Goal: Task Accomplishment & Management: Use online tool/utility

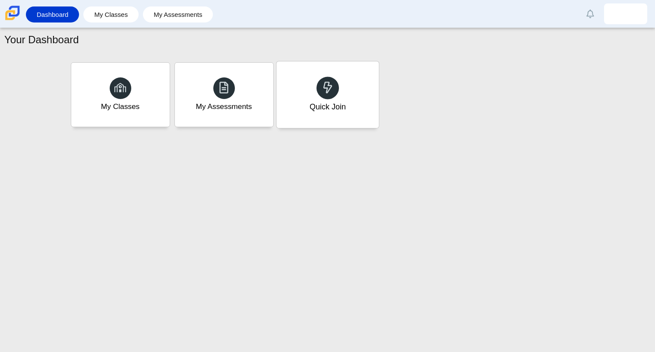
click at [360, 108] on div "Quick Join" at bounding box center [327, 94] width 102 height 67
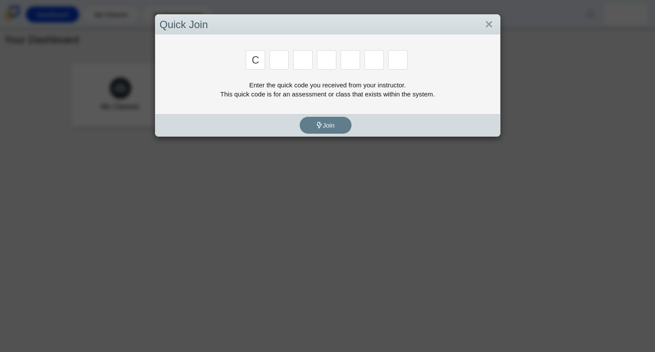
type input "c"
type input "x"
type input "h"
type input "9"
type input "m"
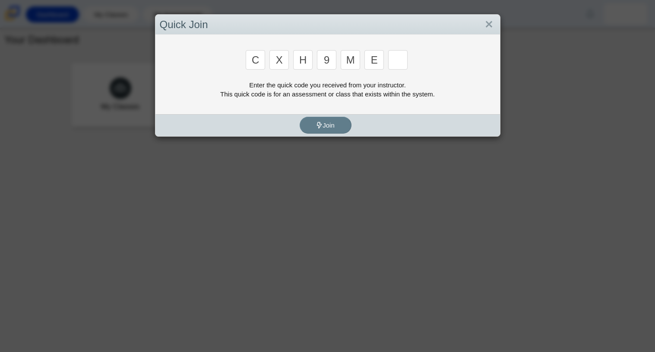
type input "e"
type input "2"
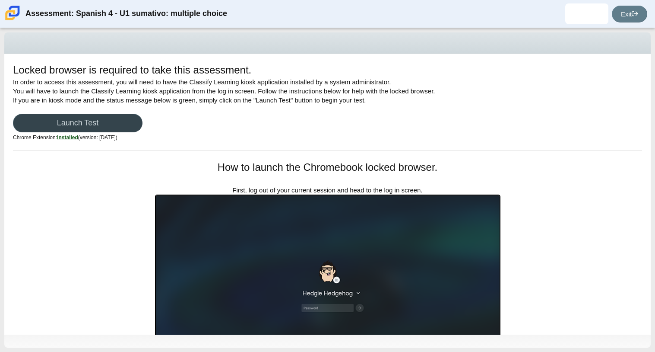
click at [138, 121] on link "Launch Test" at bounding box center [78, 123] width 130 height 19
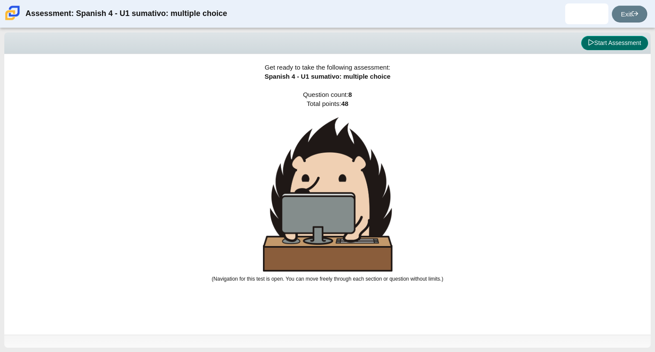
click at [604, 48] on button "Start Assessment" at bounding box center [614, 43] width 67 height 15
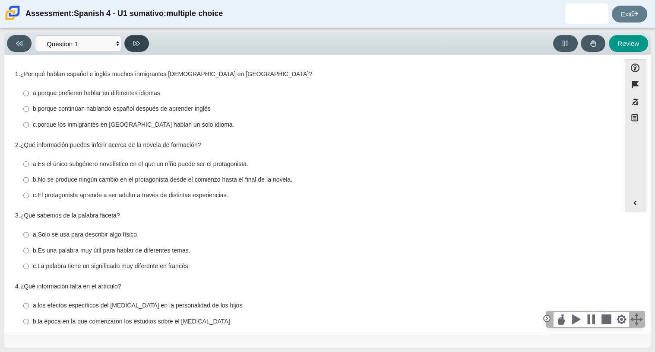
click at [138, 47] on button at bounding box center [136, 43] width 25 height 17
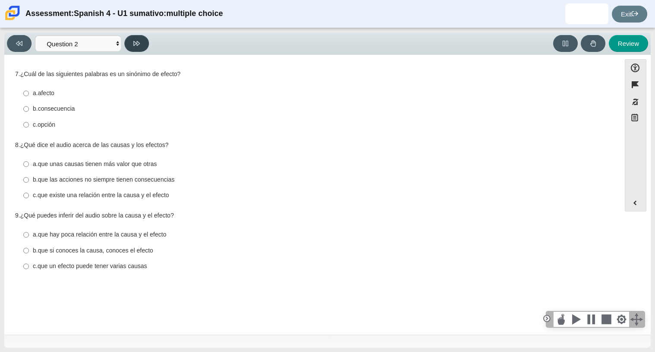
click at [133, 41] on button at bounding box center [136, 43] width 25 height 17
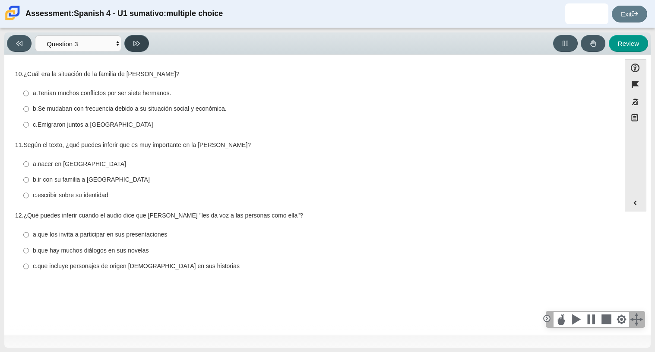
click at [133, 41] on button at bounding box center [136, 43] width 25 height 17
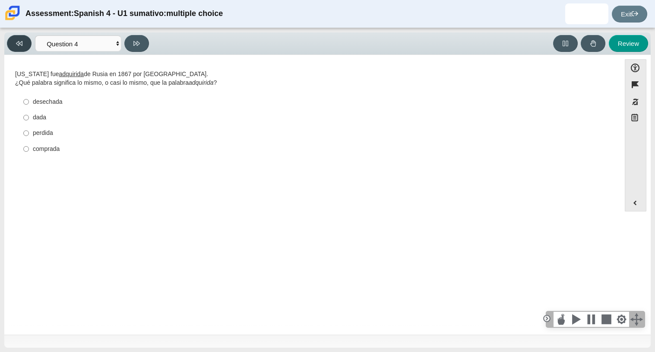
click at [18, 40] on icon at bounding box center [19, 43] width 6 height 6
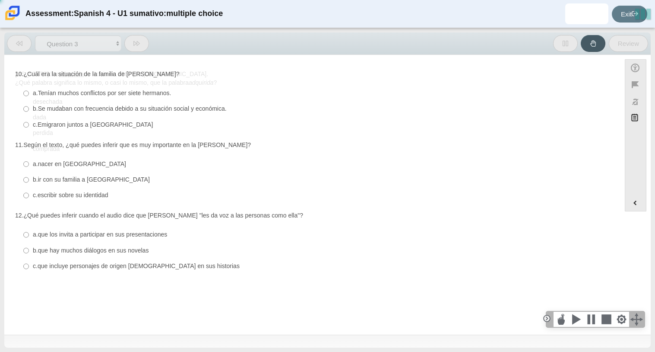
click at [18, 40] on icon at bounding box center [19, 43] width 6 height 6
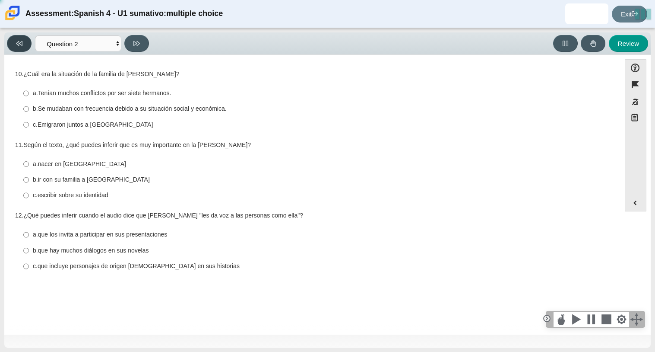
click at [18, 40] on icon at bounding box center [19, 43] width 6 height 6
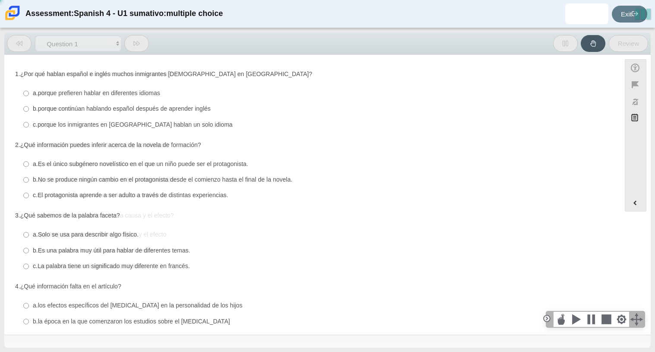
click at [18, 40] on icon at bounding box center [19, 43] width 6 height 6
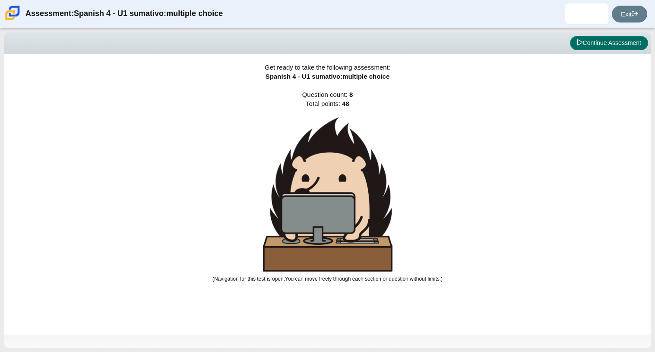
click at [593, 46] on button "Continue Assessment" at bounding box center [609, 43] width 78 height 15
select select "a41de488-02ac-4dd5-a09b-0381ab625a77"
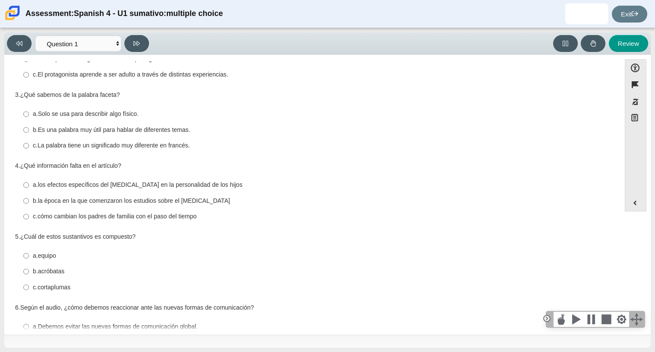
scroll to position [123, 0]
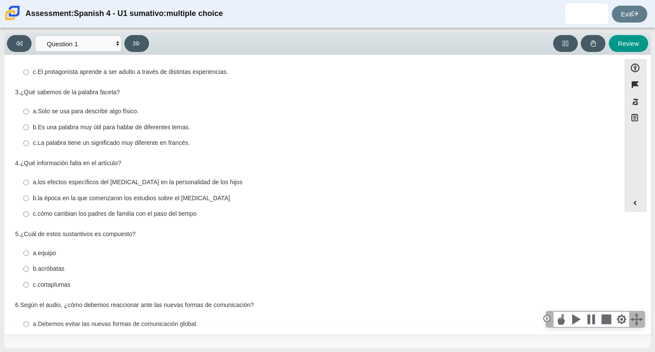
click at [201, 181] on thspan "los efectos específicos del orden de nacimiento en la personalidad de los hijos" at bounding box center [140, 182] width 205 height 8
click at [29, 181] on input "a. los efectos específicos del orden de nacimiento en la personalidad de los hi…" at bounding box center [26, 182] width 6 height 16
radio input "true"
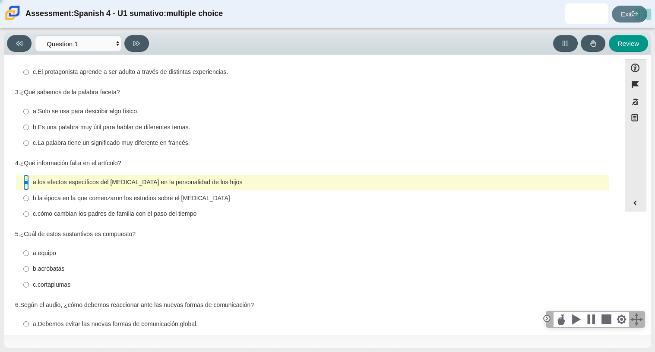
scroll to position [168, 0]
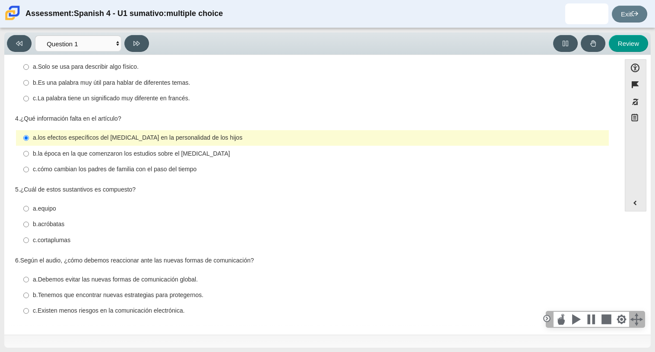
click at [51, 205] on thspan "equipo" at bounding box center [47, 208] width 18 height 8
click at [29, 205] on input "a. equipo a. equipo" at bounding box center [26, 208] width 6 height 16
radio input "true"
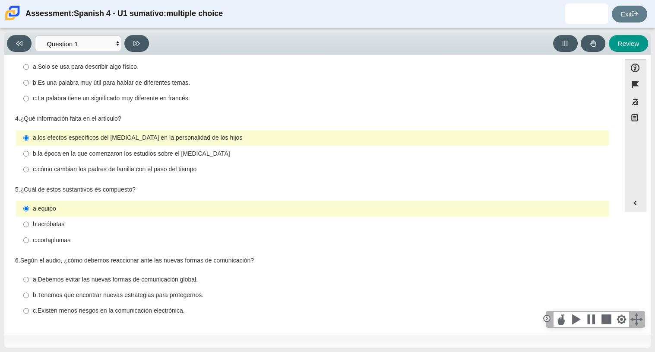
click at [58, 238] on thspan "cortaplumas" at bounding box center [54, 240] width 33 height 8
click at [29, 238] on input "c. cortaplumas c. cortaplumas" at bounding box center [26, 240] width 6 height 16
radio input "true"
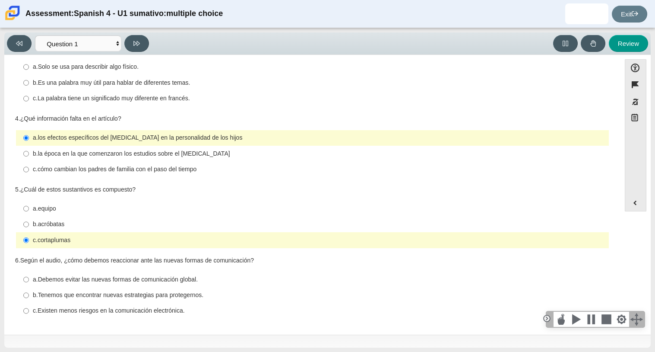
click at [84, 292] on thspan "Tenemos que encontrar nuevas estrategias para protegernos." at bounding box center [121, 295] width 166 height 8
click at [29, 292] on input "b. Tenemos que encontrar nuevas estrategias para protegernos. b. Tenemos que en…" at bounding box center [26, 295] width 6 height 16
radio input "true"
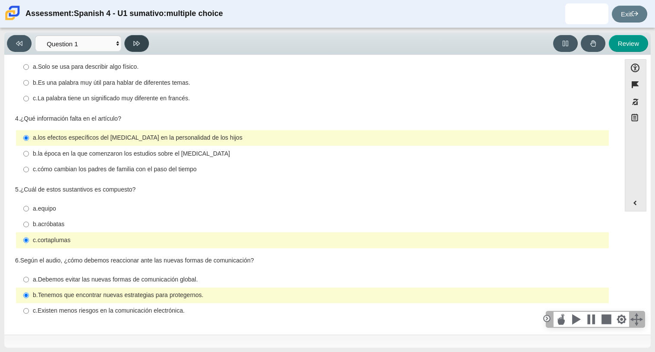
click at [145, 45] on button at bounding box center [136, 43] width 25 height 17
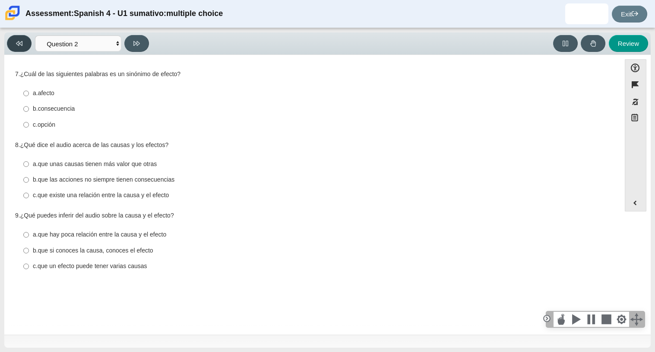
click at [15, 36] on button at bounding box center [19, 43] width 25 height 17
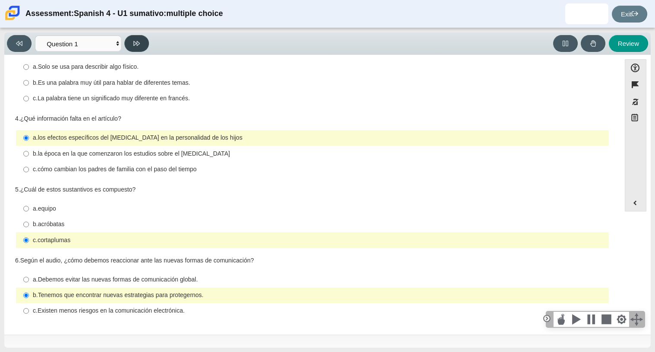
click at [130, 38] on button at bounding box center [136, 43] width 25 height 17
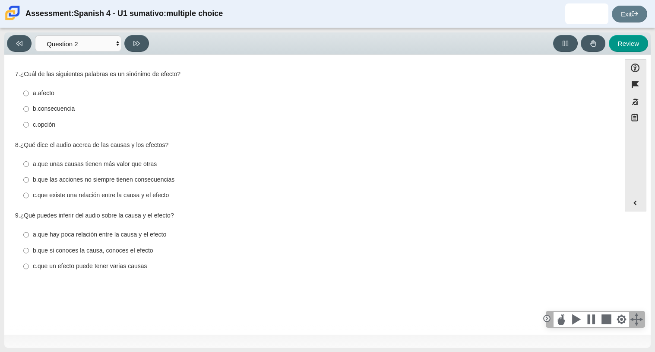
click at [232, 302] on div "Question 1 7. ¿Cuál de las siguientes palabras es un sinónimo de efecto? Respon…" at bounding box center [313, 196] width 608 height 270
click at [142, 48] on button at bounding box center [136, 43] width 25 height 17
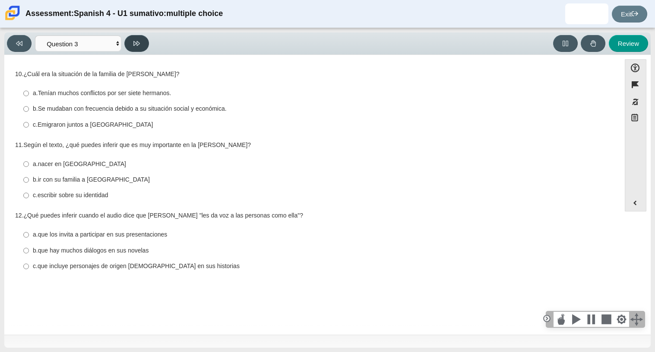
click at [134, 41] on icon at bounding box center [136, 43] width 6 height 5
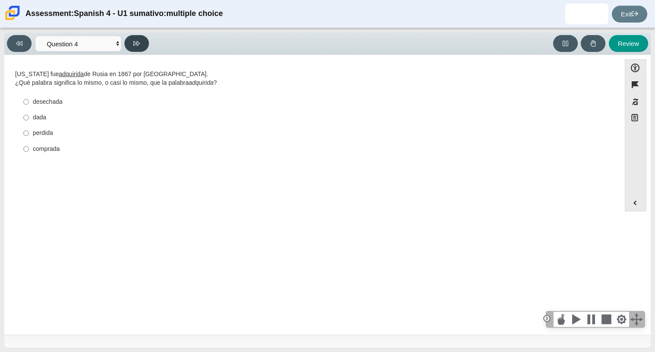
click at [131, 36] on button at bounding box center [136, 43] width 25 height 17
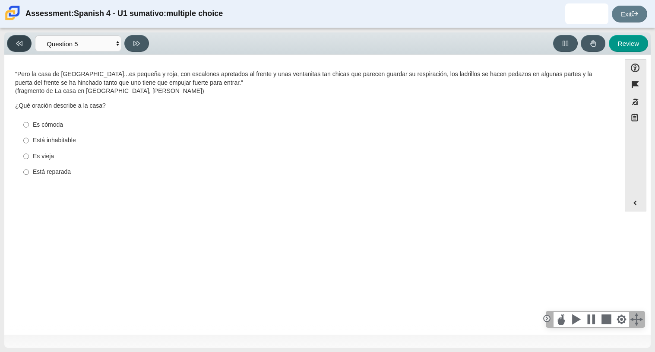
click at [28, 48] on button at bounding box center [19, 43] width 25 height 17
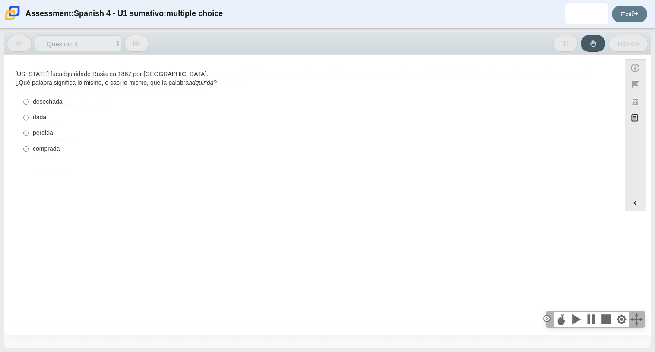
click at [28, 48] on button at bounding box center [19, 43] width 25 height 17
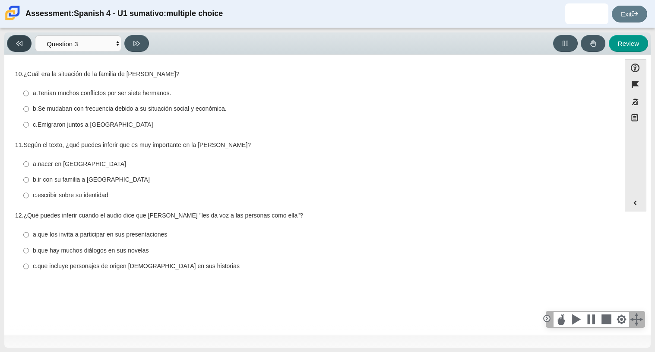
click at [28, 48] on button at bounding box center [19, 43] width 25 height 17
select select "f076714a-6747-478e-936f-d582d2f603d1"
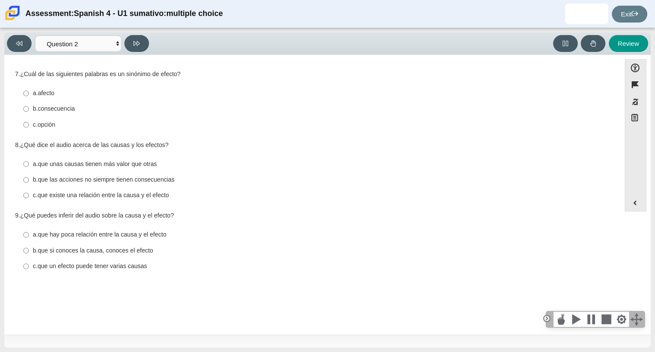
click at [110, 193] on thspan "que existe una relación entre la causa y el efecto" at bounding box center [104, 195] width 132 height 8
click at [29, 193] on input "c. que existe una relación entre la causa y el efecto c. que existe una relació…" at bounding box center [26, 195] width 6 height 16
radio input "true"
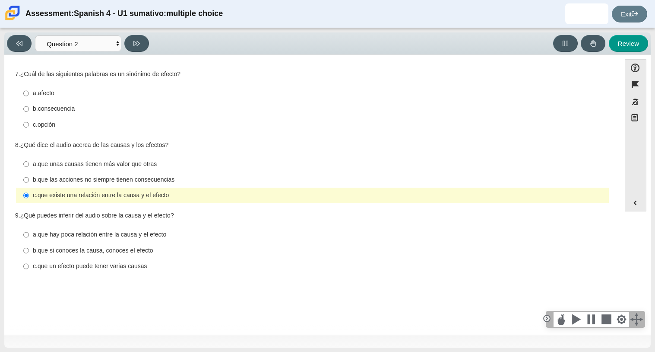
click at [110, 263] on thspan "que un efecto puede tener varias causas" at bounding box center [93, 266] width 110 height 8
click at [29, 263] on input "c. que un efecto puede tener varias causas c. que un efecto puede tener varias …" at bounding box center [26, 266] width 6 height 16
radio input "true"
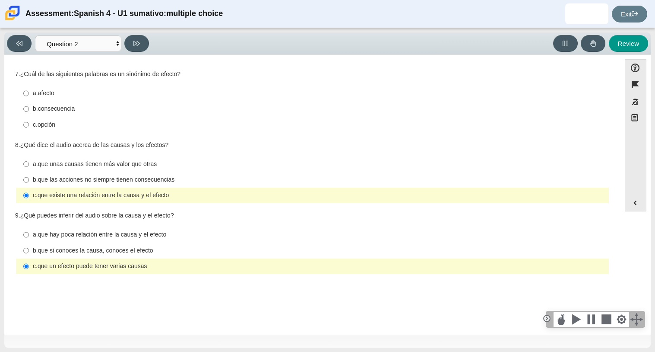
click at [53, 109] on thspan "consecuencia" at bounding box center [56, 109] width 37 height 8
click at [29, 109] on input "b. consecuencia b. consecuencia" at bounding box center [26, 109] width 6 height 16
radio input "true"
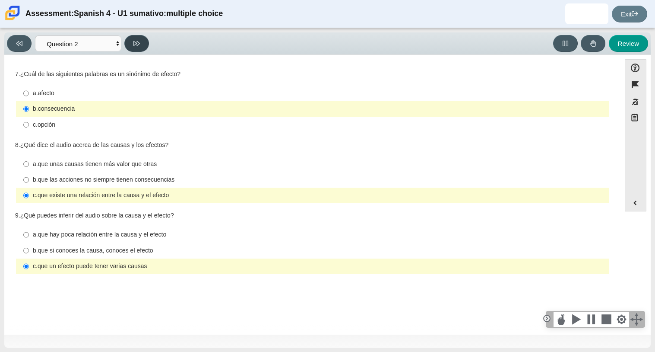
click at [127, 42] on button at bounding box center [136, 43] width 25 height 17
select select "955d698b-f94a-4dc0-b255-03112f50ff9e"
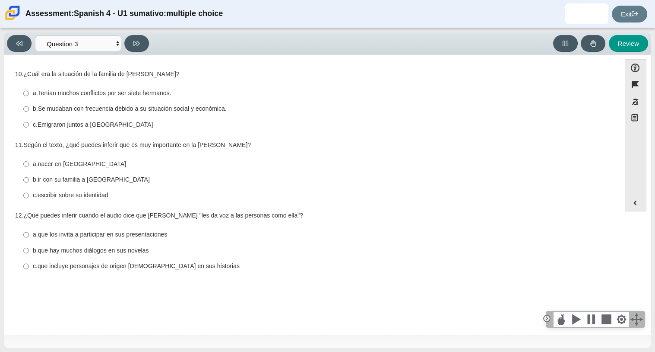
click at [127, 127] on thspan "Emigraron juntos a Estados Unidos" at bounding box center [95, 125] width 115 height 8
click at [29, 127] on input "c. Emigraron juntos a Estados Unidos c. Emigraron juntos a Estados Unidos" at bounding box center [26, 125] width 6 height 16
radio input "true"
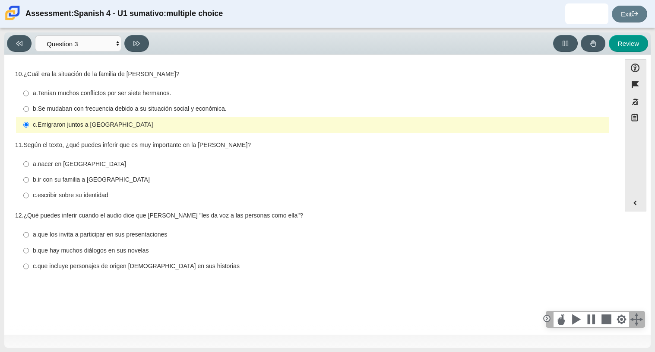
click at [84, 190] on label "c. escribir sobre su identidad c. escribir sobre su identidad" at bounding box center [313, 195] width 592 height 16
click at [29, 190] on input "c. escribir sobre su identidad c. escribir sobre su identidad" at bounding box center [26, 195] width 6 height 16
radio input "true"
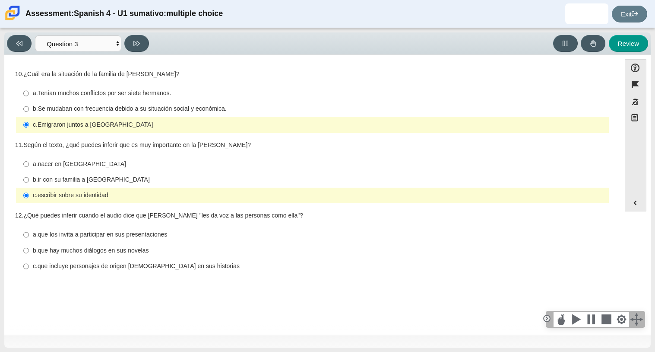
click at [80, 184] on label "b. ir con su familia a México b. ir con su familia a México" at bounding box center [313, 180] width 592 height 16
click at [29, 184] on input "b. ir con su familia a México b. ir con su familia a México" at bounding box center [26, 180] width 6 height 16
radio input "true"
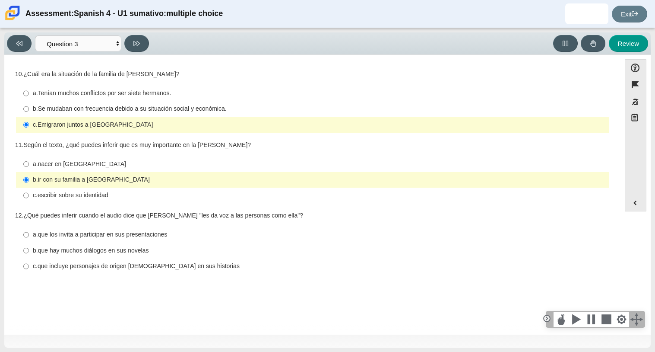
click at [92, 202] on label "c. escribir sobre su identidad c. escribir sobre su identidad" at bounding box center [313, 195] width 592 height 16
click at [29, 202] on input "c. escribir sobre su identidad c. escribir sobre su identidad" at bounding box center [26, 195] width 6 height 16
radio input "true"
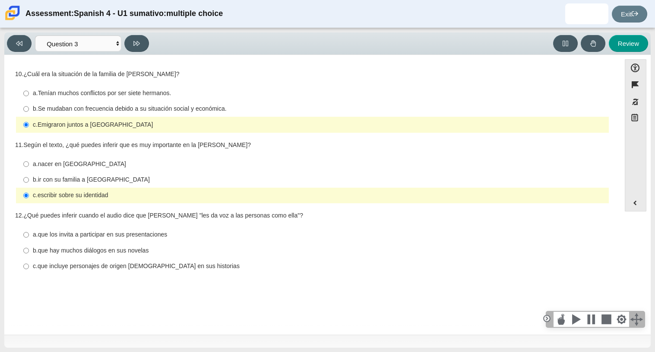
click at [153, 237] on thspan "que los invita a participar en sus presentaciones" at bounding box center [103, 234] width 130 height 8
click at [29, 237] on input "a. que los invita a participar en sus presentaciones a. que los invita a partic…" at bounding box center [26, 235] width 6 height 16
radio input "true"
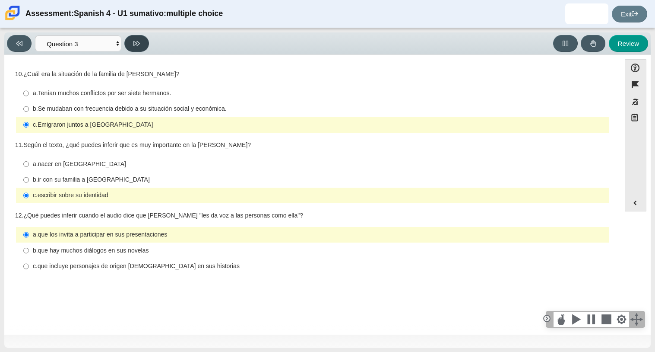
click at [143, 46] on button at bounding box center [136, 43] width 25 height 17
select select "390cf710-00ed-41bc-9fa6-d48920198324"
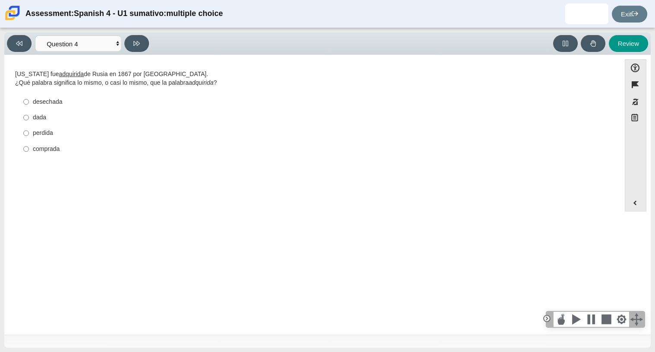
click at [50, 153] on label "comprada comprada" at bounding box center [313, 149] width 592 height 16
click at [29, 153] on input "comprada comprada" at bounding box center [26, 149] width 6 height 16
radio input "true"
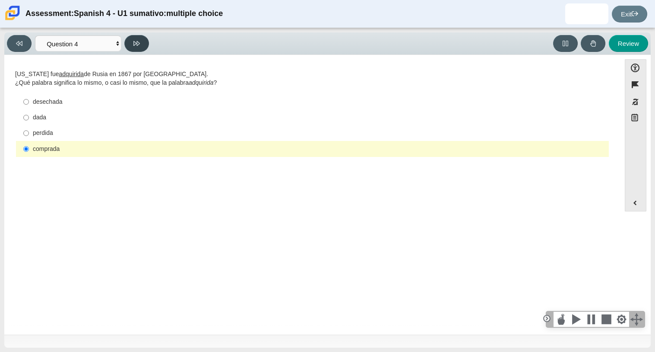
click at [130, 42] on button at bounding box center [136, 43] width 25 height 17
select select "de5bc71e-117a-4bdd-886d-d95d03d193af"
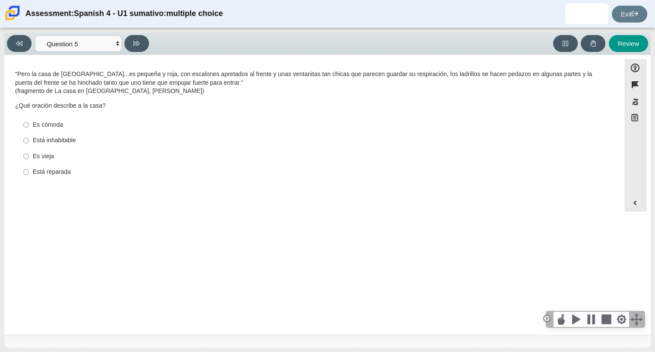
click at [61, 156] on div "Es vieja" at bounding box center [319, 156] width 573 height 9
click at [29, 156] on input "Es vieja Es vieja" at bounding box center [26, 156] width 6 height 16
radio input "true"
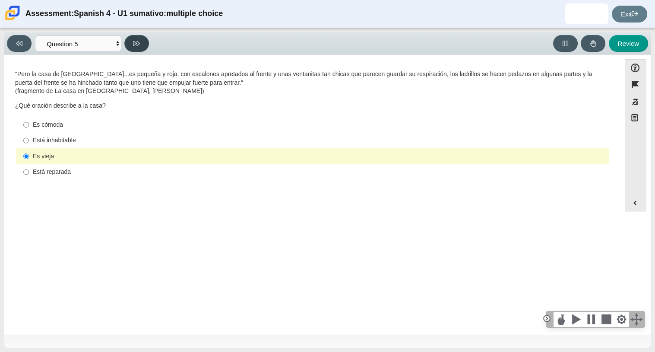
click at [135, 45] on icon at bounding box center [136, 43] width 6 height 6
select select "ad9780d8-5edb-414e-87ea-0bcd5a75287a"
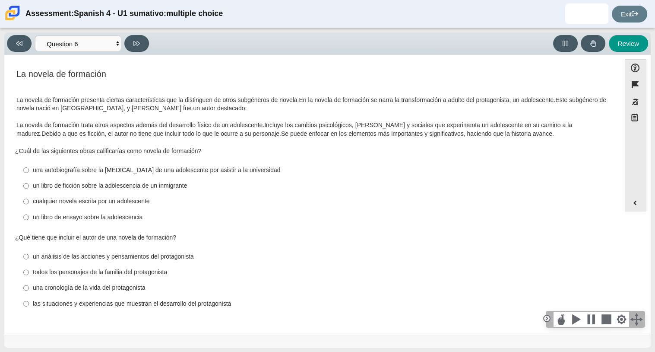
click at [140, 206] on div "cualquier novela escrita por un adolescente" at bounding box center [319, 201] width 573 height 9
click at [29, 206] on input "cualquier novela escrita por un adolescente cualquier novela escrita por un ado…" at bounding box center [26, 202] width 6 height 16
radio input "true"
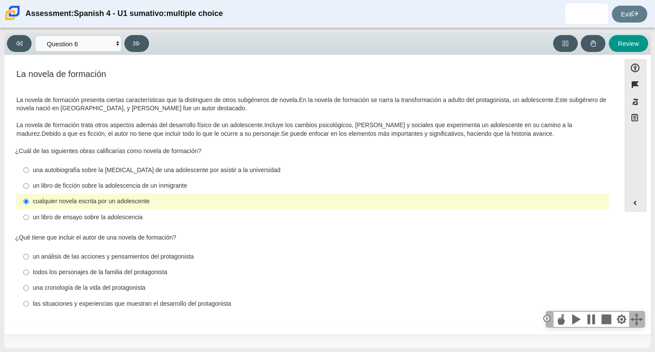
click at [175, 244] on div "¿Qué tiene que incluir el autor de una novela de formación? Responses un anális…" at bounding box center [312, 272] width 595 height 79
click at [181, 254] on div "un análisis de las acciones y pensamientos del protagonista" at bounding box center [319, 256] width 573 height 9
click at [29, 254] on input "un análisis de las acciones y pensamientos del protagonista un análisis de las …" at bounding box center [26, 256] width 6 height 16
radio input "true"
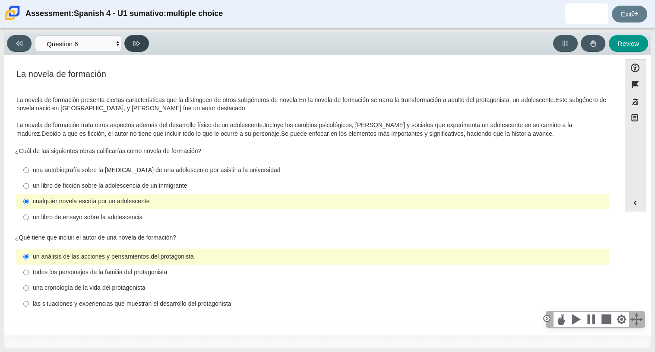
click at [147, 38] on button at bounding box center [136, 43] width 25 height 17
select select "6168cc92-63b6-45d3-a929-0b9cba560165"
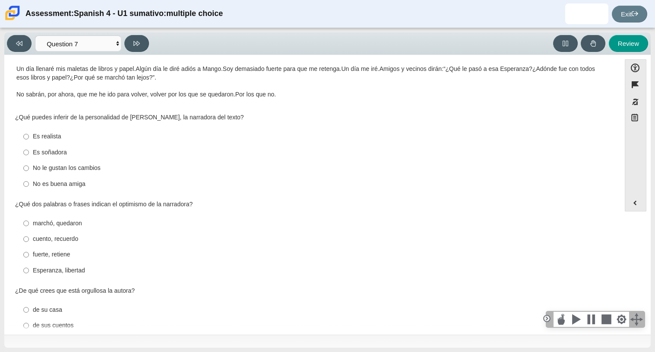
scroll to position [178, 0]
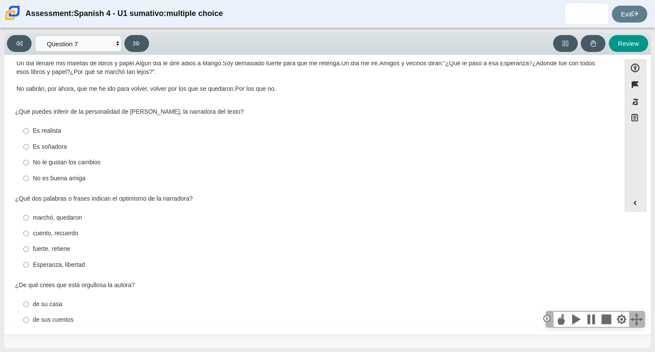
click at [61, 129] on div "Es realista" at bounding box center [319, 131] width 573 height 9
click at [29, 129] on input "Es realista Es realista" at bounding box center [26, 131] width 6 height 16
radio input "true"
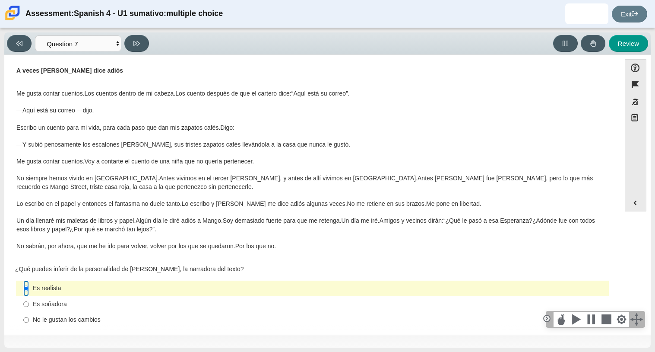
scroll to position [233, 0]
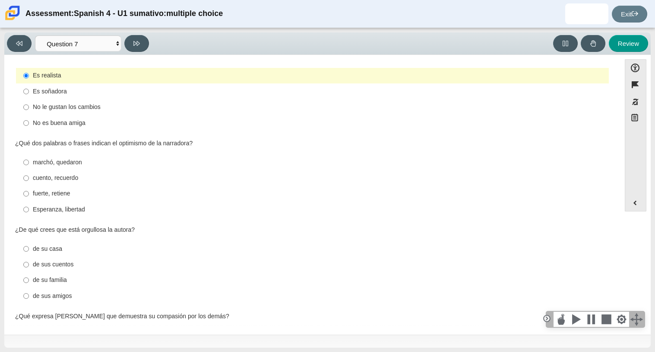
click at [72, 190] on div "fuerte, retiene" at bounding box center [319, 193] width 573 height 9
click at [29, 190] on input "fuerte, retiene fuerte, retiene" at bounding box center [26, 194] width 6 height 16
radio input "true"
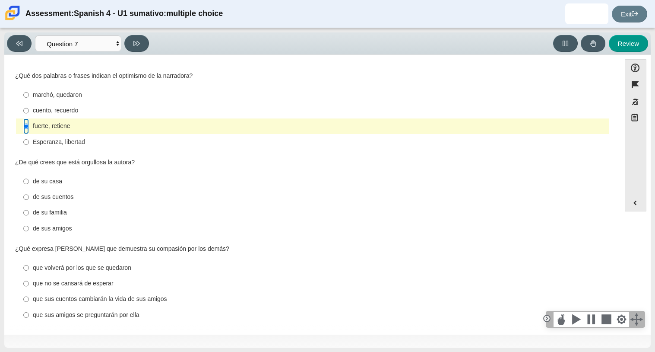
scroll to position [306, 0]
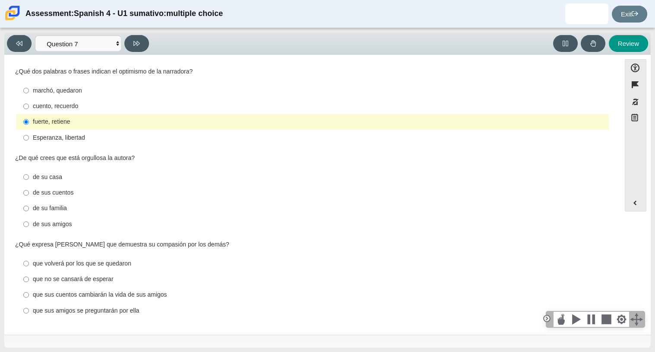
click at [58, 176] on div "de su casa" at bounding box center [319, 177] width 573 height 9
click at [29, 176] on input "de su casa de su casa" at bounding box center [26, 177] width 6 height 16
radio input "true"
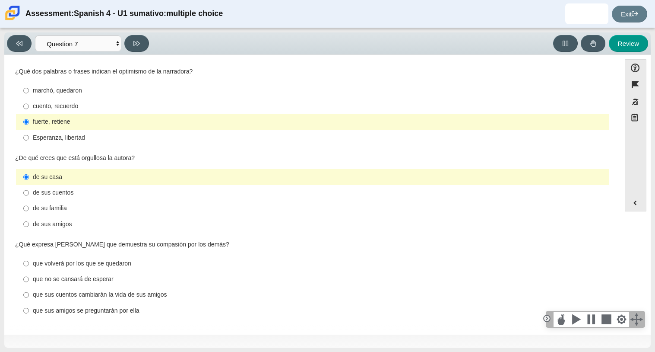
click at [54, 195] on div "de sus cuentos" at bounding box center [319, 192] width 573 height 9
click at [29, 195] on input "de sus cuentos de sus cuentos" at bounding box center [26, 193] width 6 height 16
radio input "true"
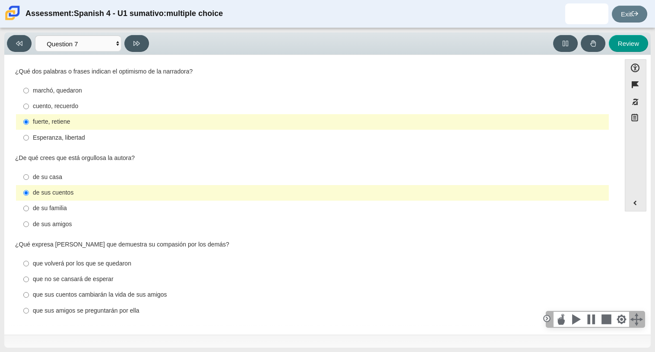
click at [85, 295] on div "que sus cuentos cambiarán la vida de sus amigos" at bounding box center [319, 294] width 573 height 9
click at [29, 295] on input "que sus cuentos cambiarán la vida de sus amigos que sus cuentos cambiarán la vi…" at bounding box center [26, 295] width 6 height 16
radio input "true"
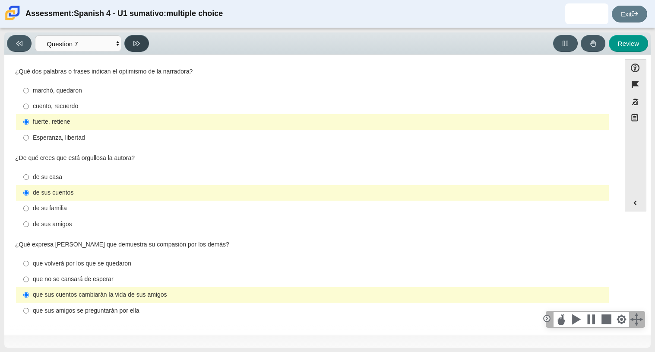
click at [137, 42] on icon at bounding box center [136, 43] width 6 height 6
select select "98fe3b59-0d4b-482f-94e6-cc4dee5e60d3"
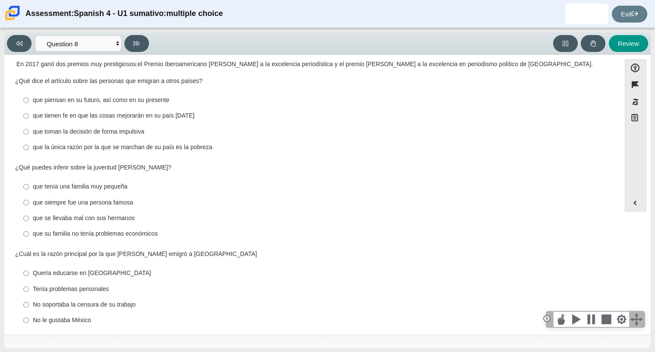
scroll to position [121, 0]
click at [164, 111] on div "que tienen fe en que las cosas mejorarán en su país natal" at bounding box center [319, 115] width 573 height 9
click at [29, 108] on input "que tienen fe en que las cosas mejorarán en su país natal que tienen fe en que …" at bounding box center [26, 116] width 6 height 16
radio input "true"
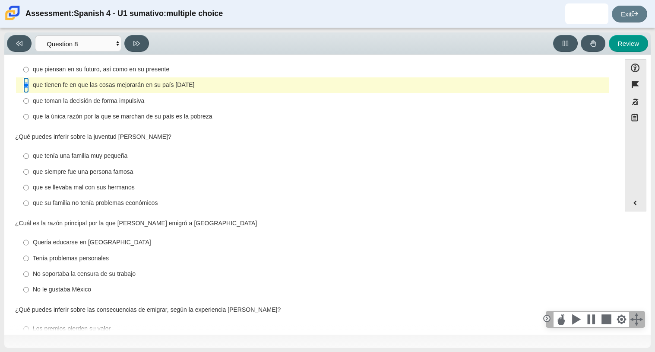
scroll to position [152, 0]
click at [139, 96] on div "que toman la decisión de forma impulsiva" at bounding box center [319, 100] width 573 height 9
click at [29, 92] on input "que toman la decisión de forma impulsiva que toman la decisión de forma impulsi…" at bounding box center [26, 100] width 6 height 16
radio input "true"
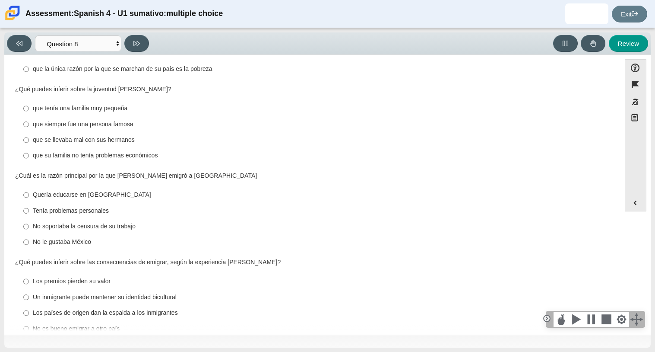
scroll to position [200, 0]
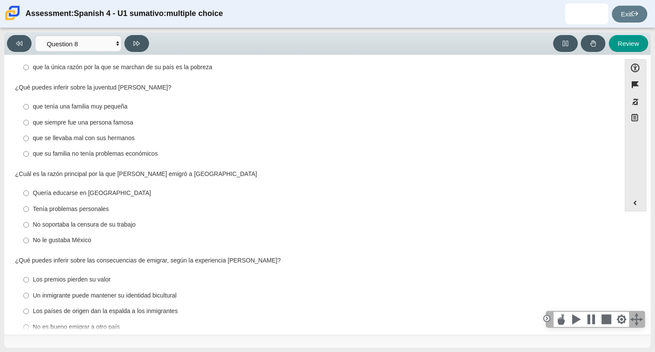
click at [129, 149] on div "que su familia no tenía problemas económicos" at bounding box center [319, 153] width 573 height 9
click at [29, 146] on input "que su familia no tenía problemas económicos que su familia no tenía problemas …" at bounding box center [26, 154] width 6 height 16
radio input "true"
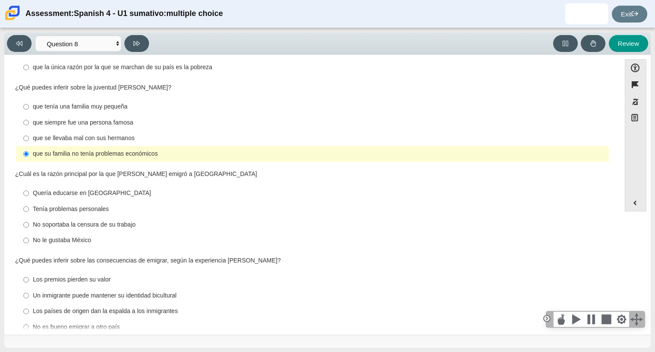
click at [121, 220] on div "No soportaba la censura de su trabajo" at bounding box center [319, 224] width 573 height 9
click at [29, 217] on input "No soportaba la censura de su trabajo No soportaba la censura de su trabajo" at bounding box center [26, 225] width 6 height 16
radio input "true"
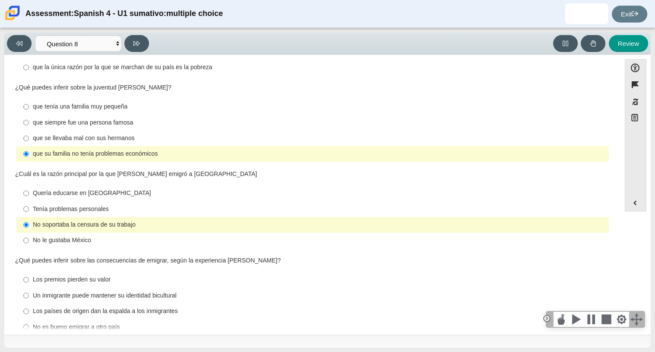
click at [154, 291] on div "Un inmigrante puede mantener su identidad bicultural" at bounding box center [319, 295] width 573 height 9
click at [29, 287] on input "Un inmigrante puede mantener su identidad bicultural Un inmigrante puede manten…" at bounding box center [26, 295] width 6 height 16
radio input "true"
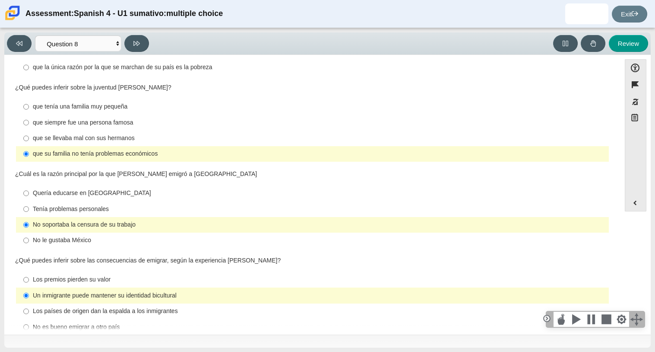
click at [151, 307] on div "Los países de origen dan la espalda a los inmigrantes" at bounding box center [319, 311] width 573 height 9
click at [29, 303] on input "Los países de origen dan la espalda a los inmigrantes Los países de origen dan …" at bounding box center [26, 311] width 6 height 16
radio input "true"
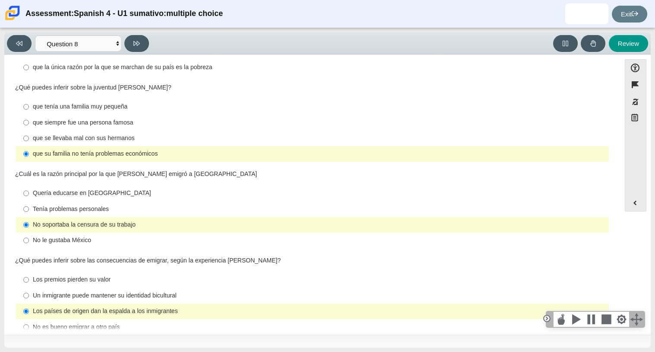
click at [155, 291] on div "Un inmigrante puede mantener su identidad bicultural" at bounding box center [319, 295] width 573 height 9
click at [29, 287] on input "Un inmigrante puede mantener su identidad bicultural Un inmigrante puede manten…" at bounding box center [26, 295] width 6 height 16
radio input "true"
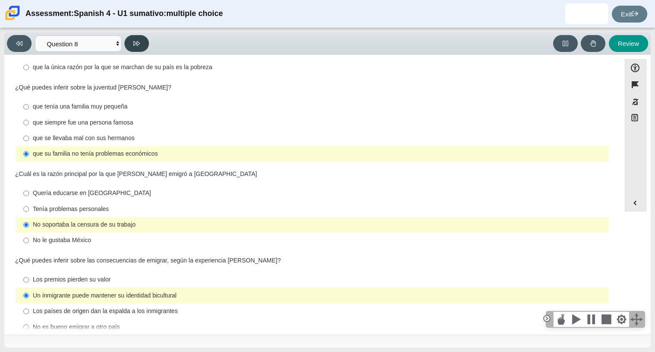
click at [133, 42] on icon at bounding box center [136, 43] width 6 height 6
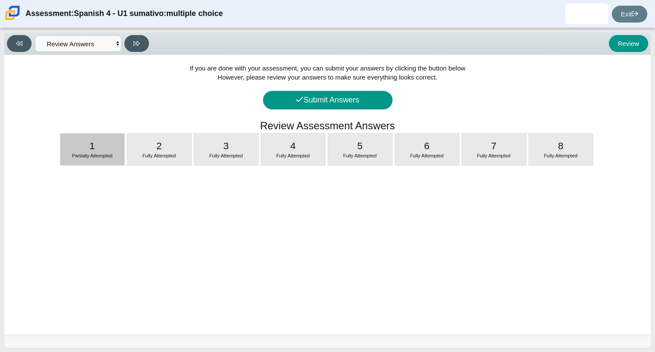
click at [100, 145] on div "1 Partially Attempted" at bounding box center [92, 149] width 64 height 32
select select "a41de488-02ac-4dd5-a09b-0381ab625a77"
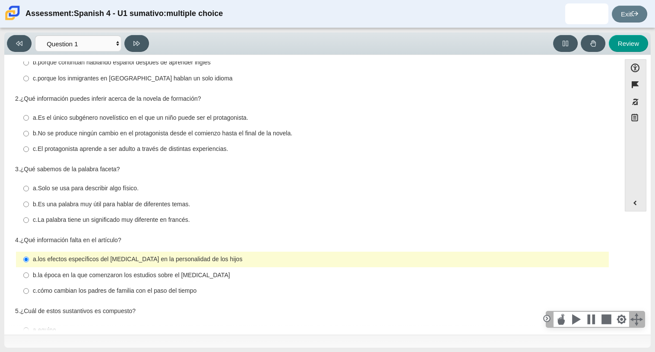
scroll to position [44, 0]
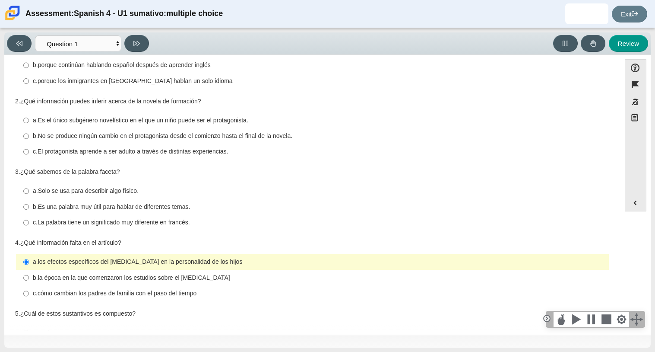
click at [116, 204] on thspan "Es una palabra muy útil para hablar de diferentes temas." at bounding box center [114, 207] width 152 height 8
click at [29, 204] on input "b. Es una palabra muy útil para hablar de diferentes temas. b. Es una palabra m…" at bounding box center [26, 207] width 6 height 16
radio input "true"
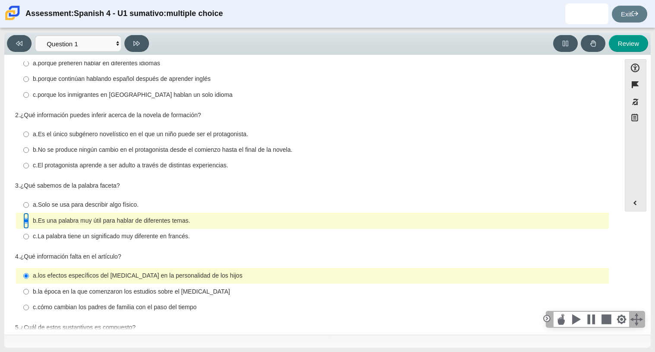
scroll to position [0, 0]
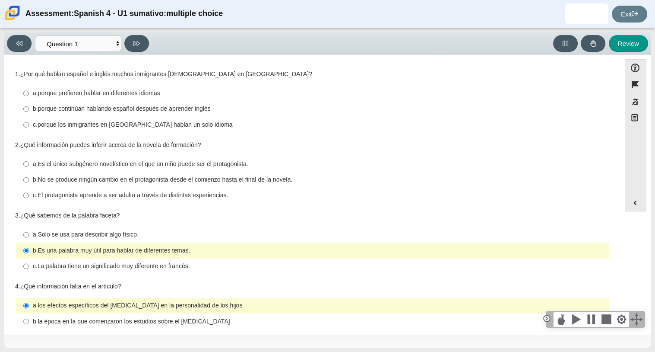
click at [137, 178] on thspan "No se produce ningún cambio en el protagonista desde el comienzo hasta el final…" at bounding box center [165, 179] width 254 height 8
click at [29, 178] on input "b. No se produce ningún cambio en el protagonista desde el comienzo hasta el fi…" at bounding box center [26, 180] width 6 height 16
radio input "true"
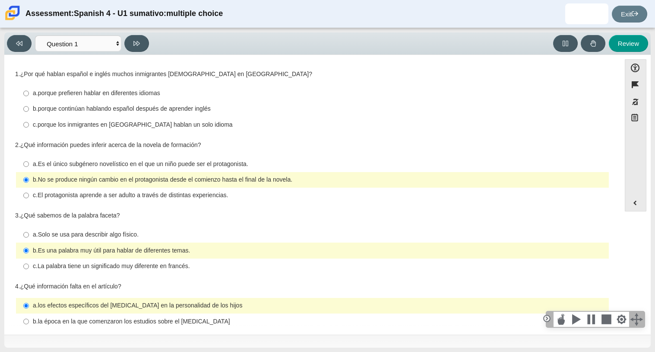
click at [126, 91] on thspan "porque prefieren hablar en diferentes idiomas" at bounding box center [99, 93] width 122 height 8
click at [29, 91] on input "a. porque prefieren hablar en diferentes idiomas a. porque prefieren hablar en …" at bounding box center [26, 94] width 6 height 16
radio input "true"
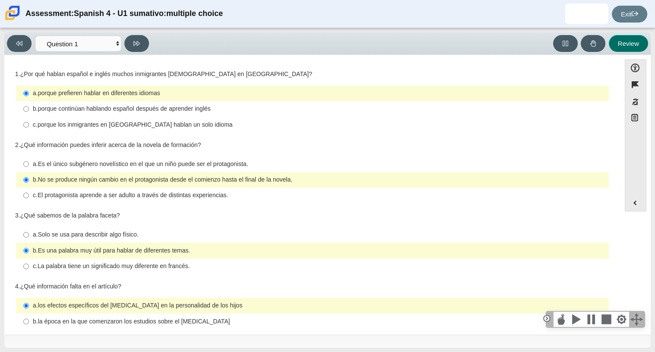
click at [622, 41] on button "Review" at bounding box center [628, 43] width 39 height 17
select select "review"
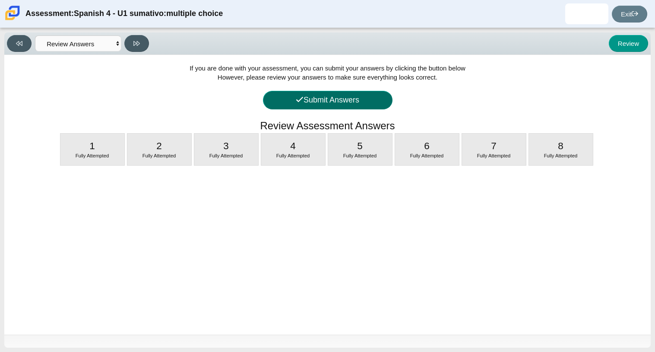
click at [325, 104] on button "Submit Answers" at bounding box center [328, 100] width 130 height 19
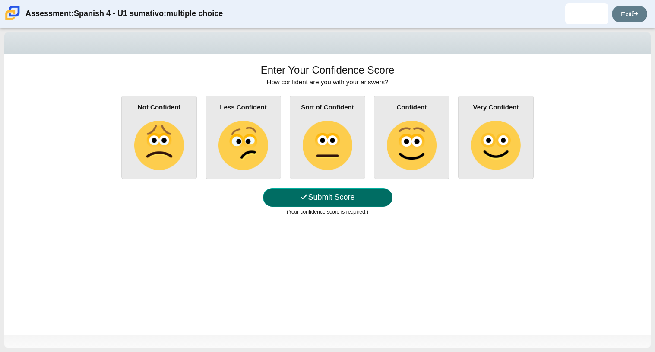
click at [321, 193] on button "Submit Score" at bounding box center [328, 197] width 130 height 19
click at [316, 202] on button "Submit Score" at bounding box center [328, 197] width 130 height 19
click at [327, 200] on button "Submit Score" at bounding box center [328, 197] width 130 height 19
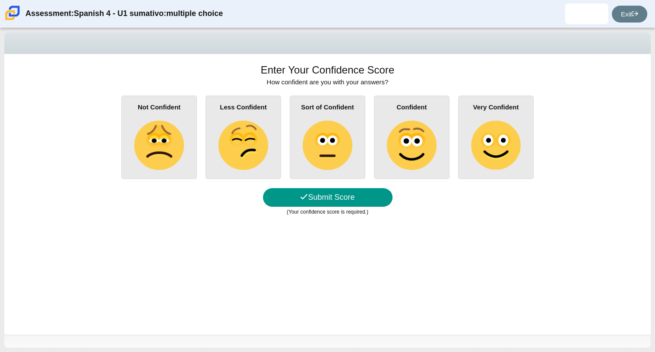
click at [489, 248] on div "Enter Your Confidence Score How confident are you with your answers? Not Confid…" at bounding box center [327, 194] width 647 height 280
click at [354, 139] on div "Sort of Confident" at bounding box center [328, 136] width 76 height 83
click at [0, 0] on input "Sort of Confident" at bounding box center [0, 0] width 0 height 0
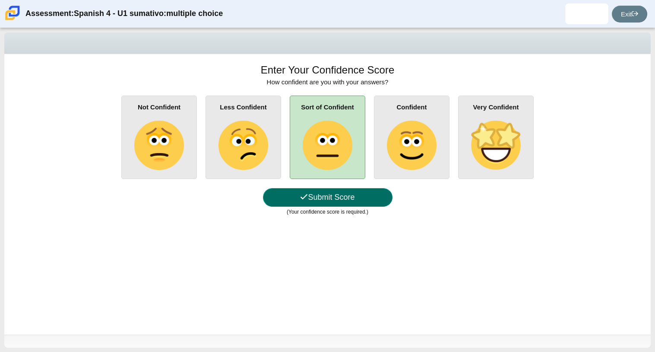
click at [339, 197] on button "Submit Score" at bounding box center [328, 197] width 130 height 19
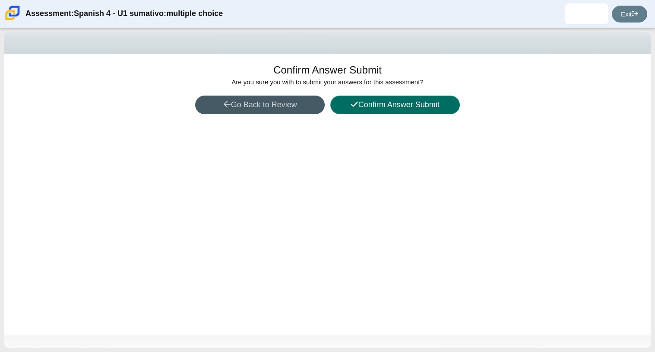
click at [355, 99] on button "Confirm Answer Submit" at bounding box center [395, 104] width 130 height 19
